Goal: Find specific page/section

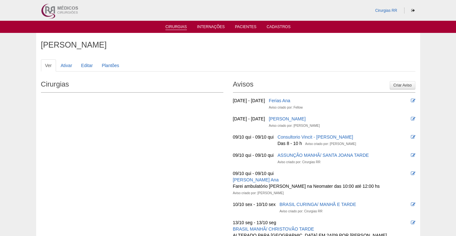
click at [180, 28] on link "Cirurgias" at bounding box center [175, 27] width 21 height 5
